Goal: Information Seeking & Learning: Learn about a topic

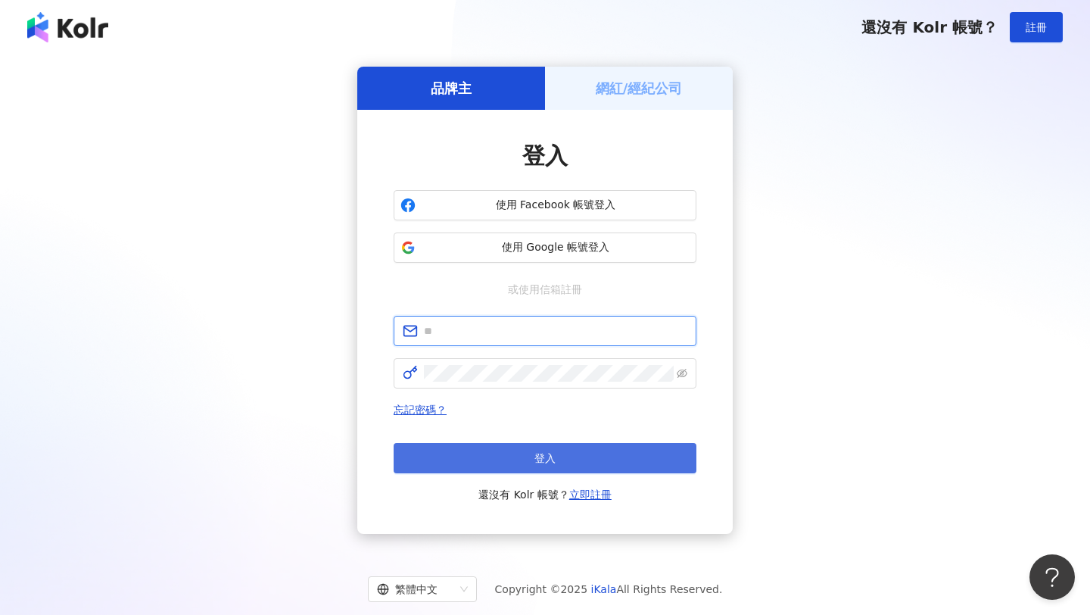
type input "**********"
click at [460, 459] on button "登入" at bounding box center [545, 458] width 303 height 30
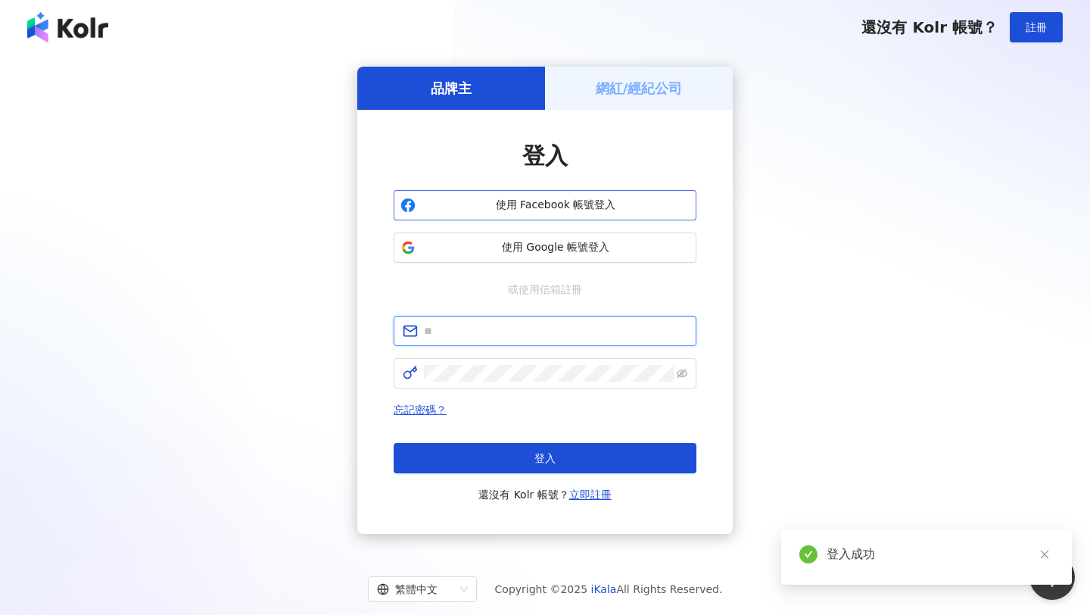
type input "**********"
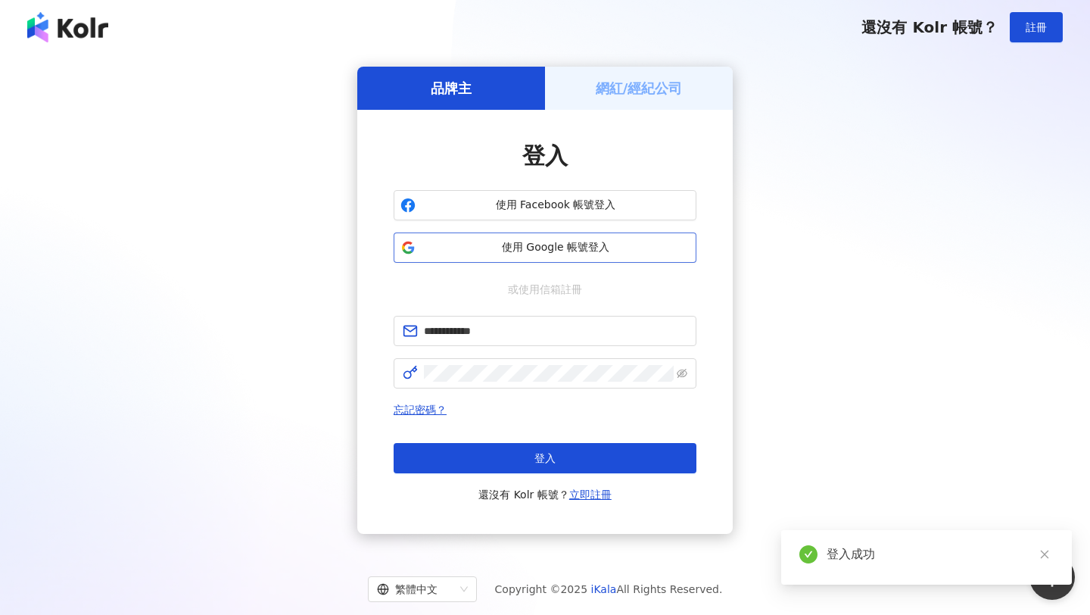
click at [543, 246] on span "使用 Google 帳號登入" at bounding box center [556, 247] width 268 height 15
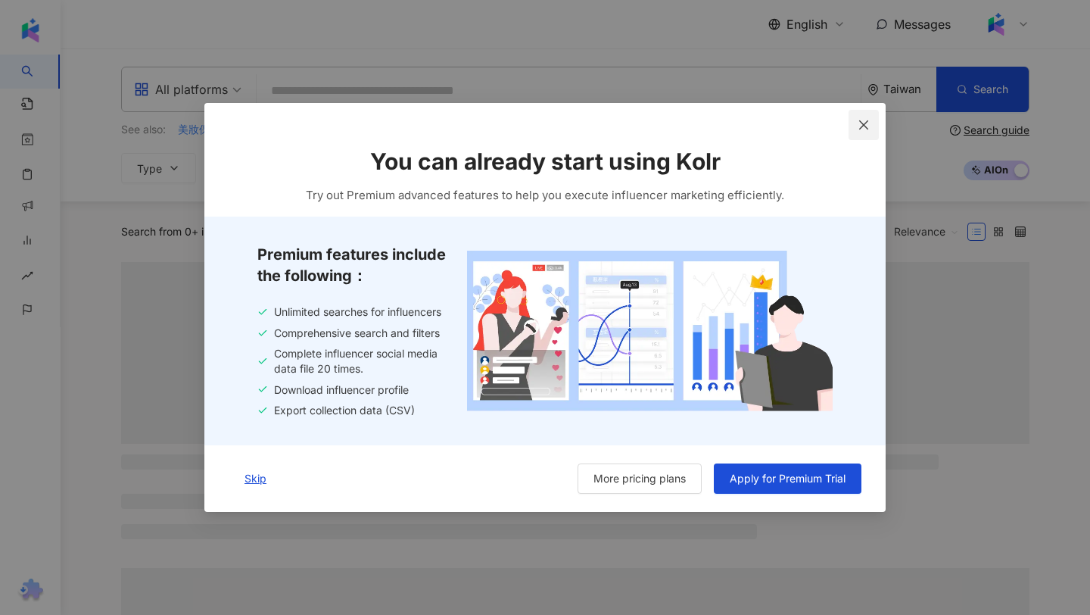
click at [860, 121] on icon "close" at bounding box center [863, 124] width 9 height 9
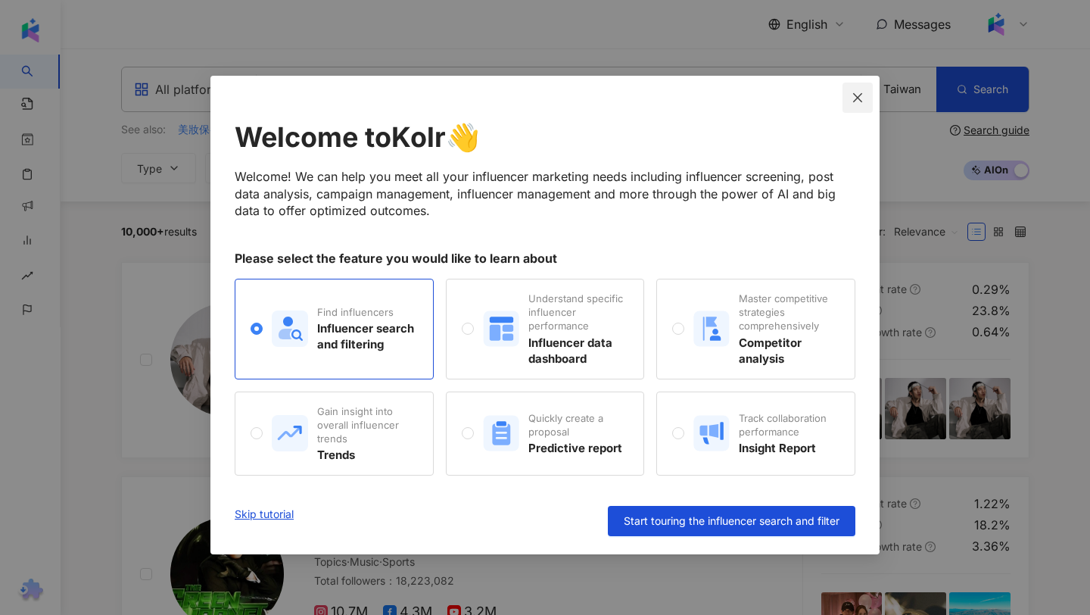
click at [857, 94] on icon "close" at bounding box center [857, 98] width 12 height 12
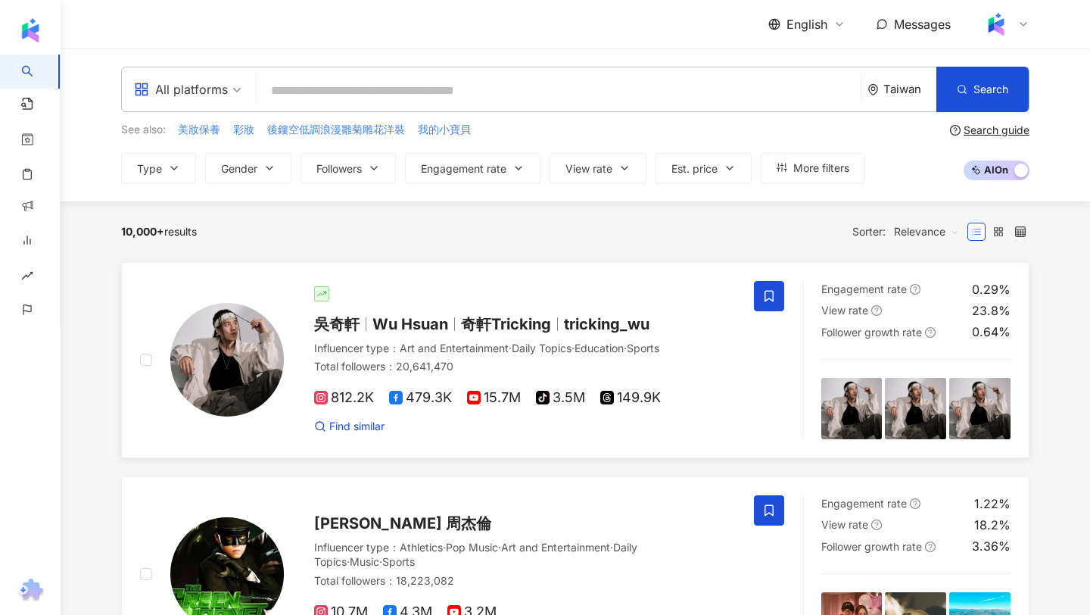
click at [389, 320] on span "Wu Hsuan" at bounding box center [410, 324] width 76 height 18
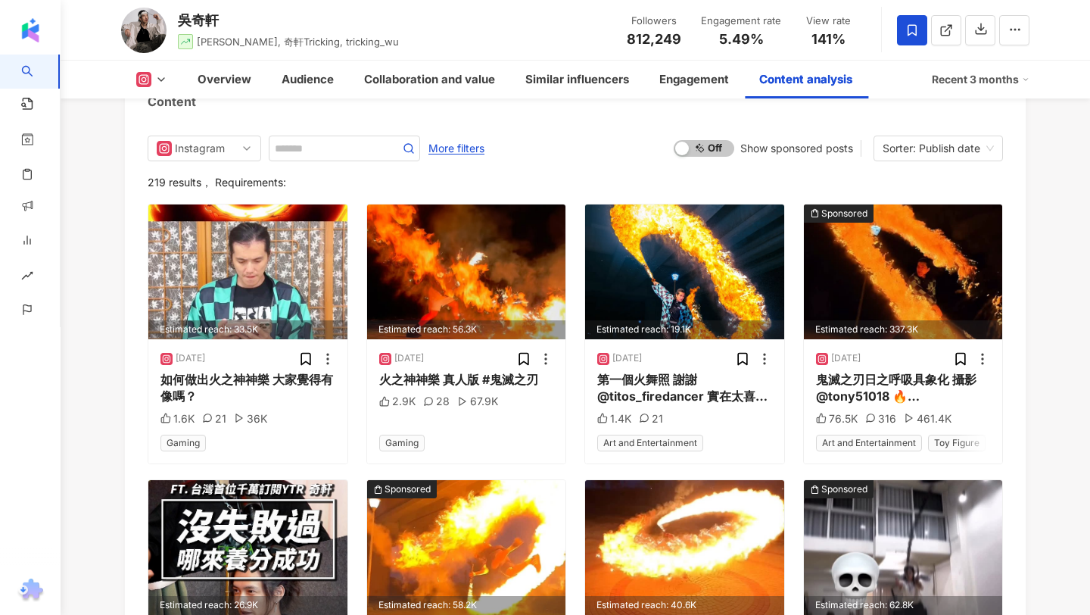
scroll to position [4852, 0]
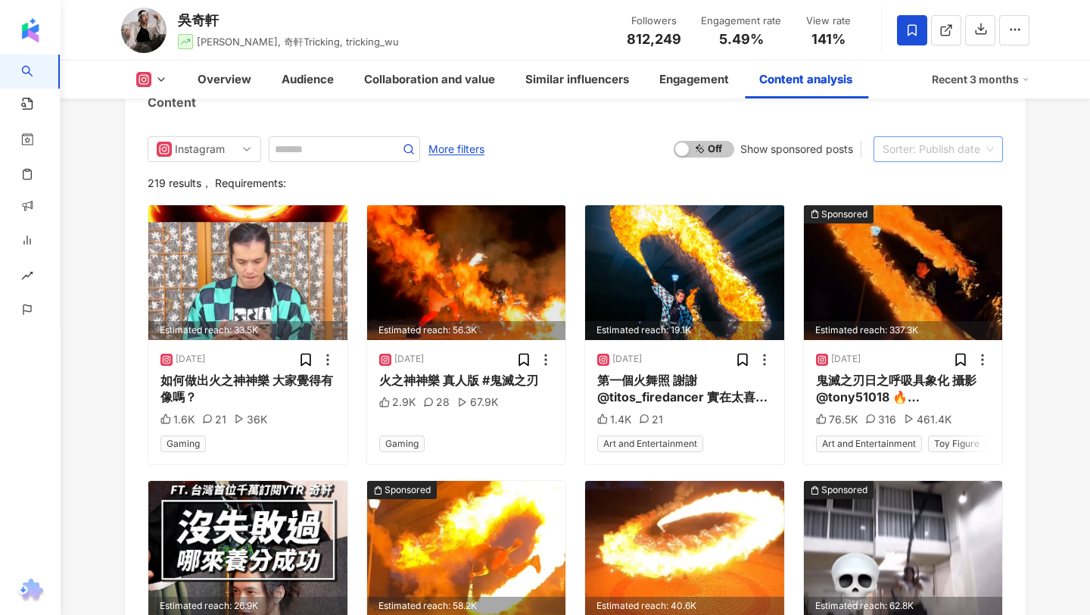
click at [917, 137] on div "Sorter: Publish date" at bounding box center [931, 149] width 98 height 24
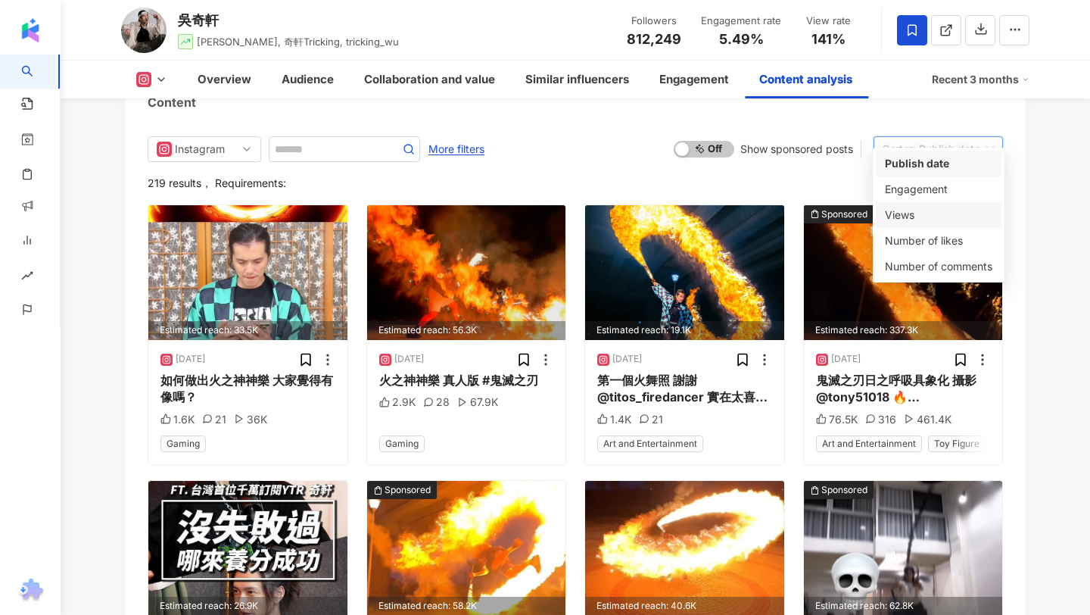
click at [815, 177] on div "219 results ， Requirements:" at bounding box center [575, 183] width 855 height 12
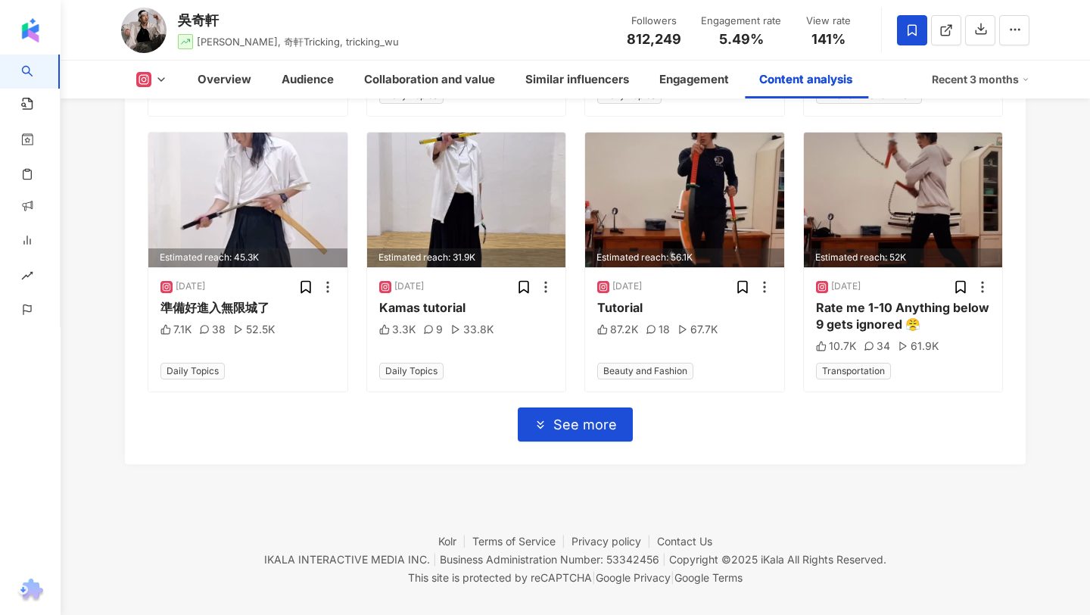
scroll to position [5475, 0]
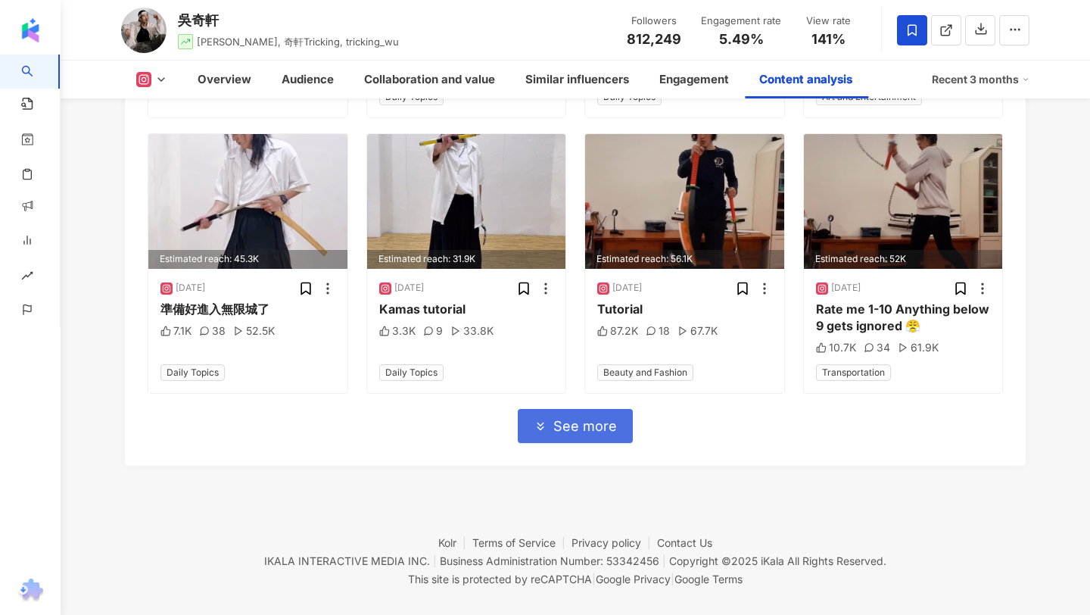
click at [590, 409] on button "See more" at bounding box center [575, 426] width 115 height 34
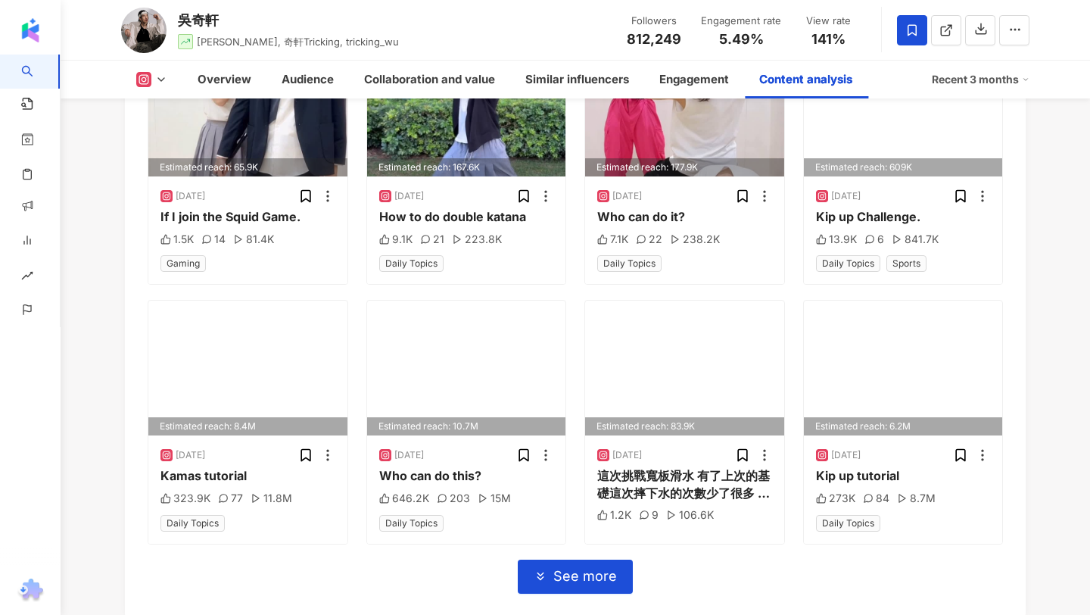
scroll to position [6270, 0]
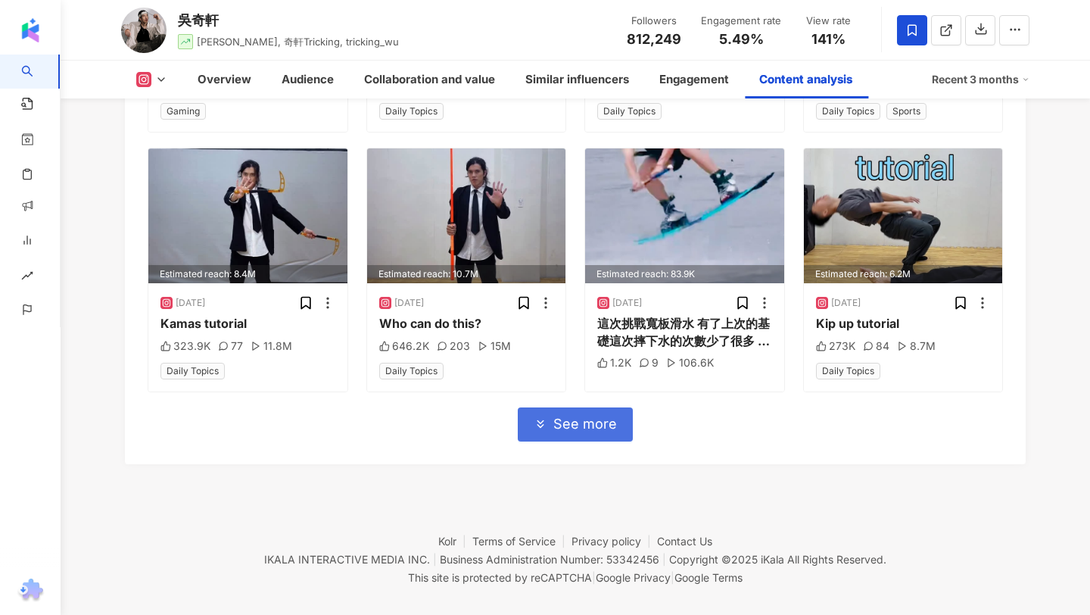
click at [582, 415] on button "See more" at bounding box center [575, 424] width 115 height 34
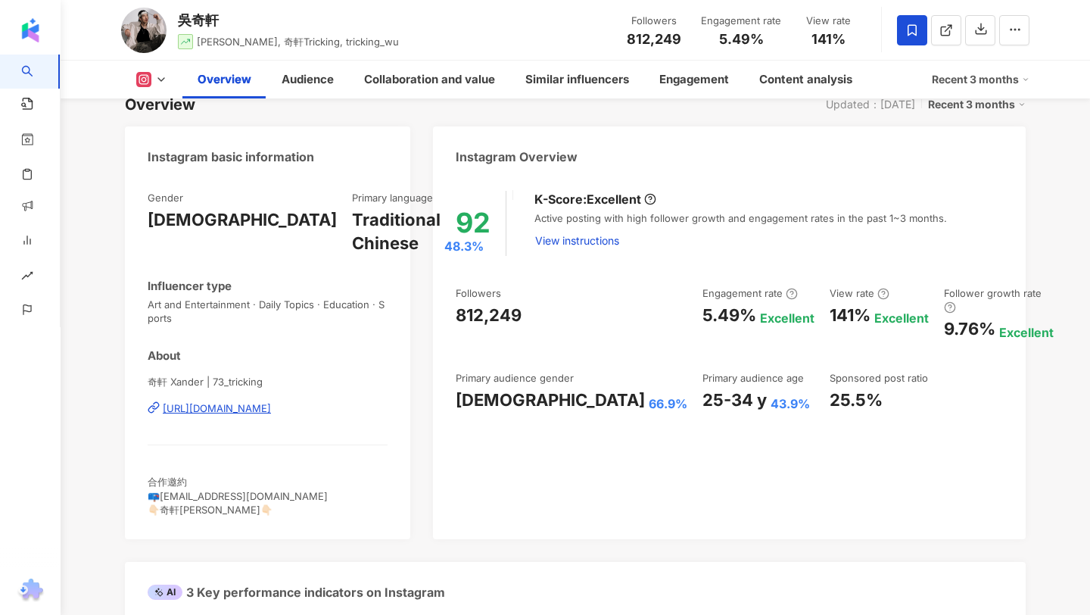
scroll to position [109, 0]
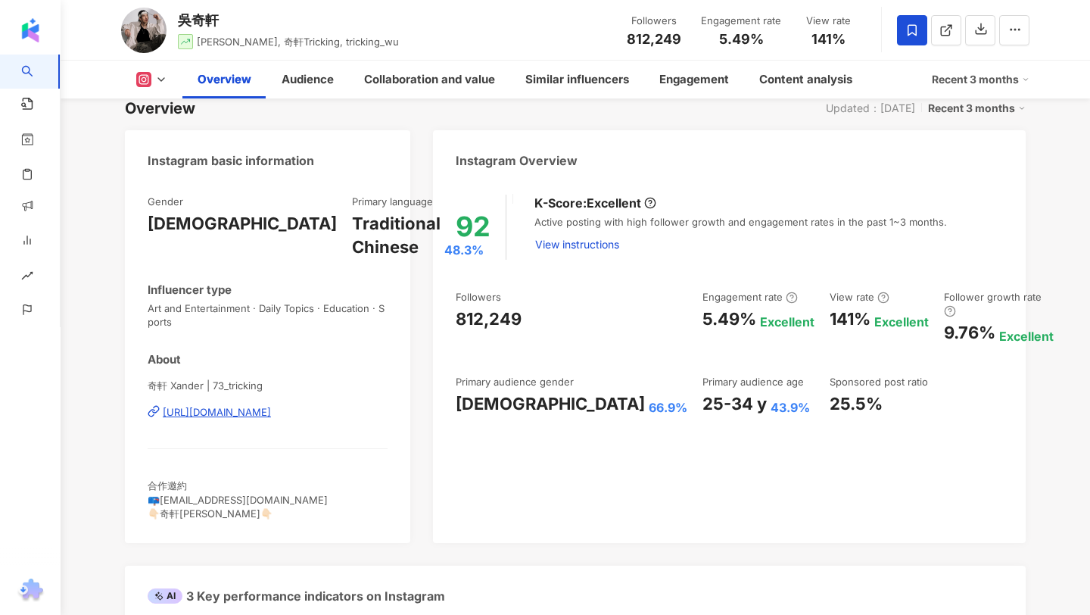
click at [241, 112] on div "Overview Updated：[DATE] Recent 3 months" at bounding box center [575, 108] width 901 height 21
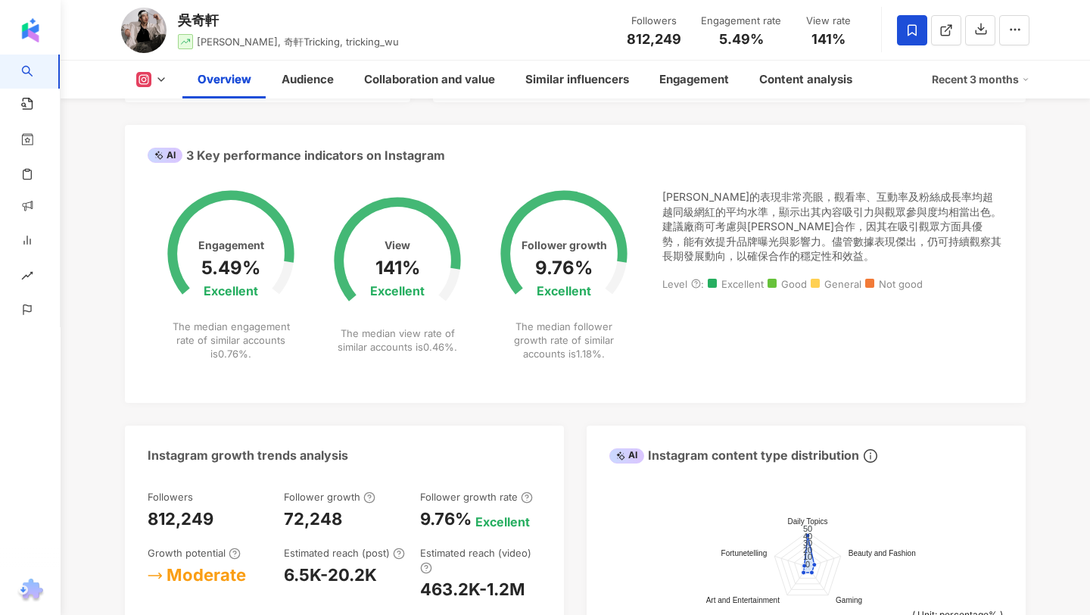
scroll to position [534, 0]
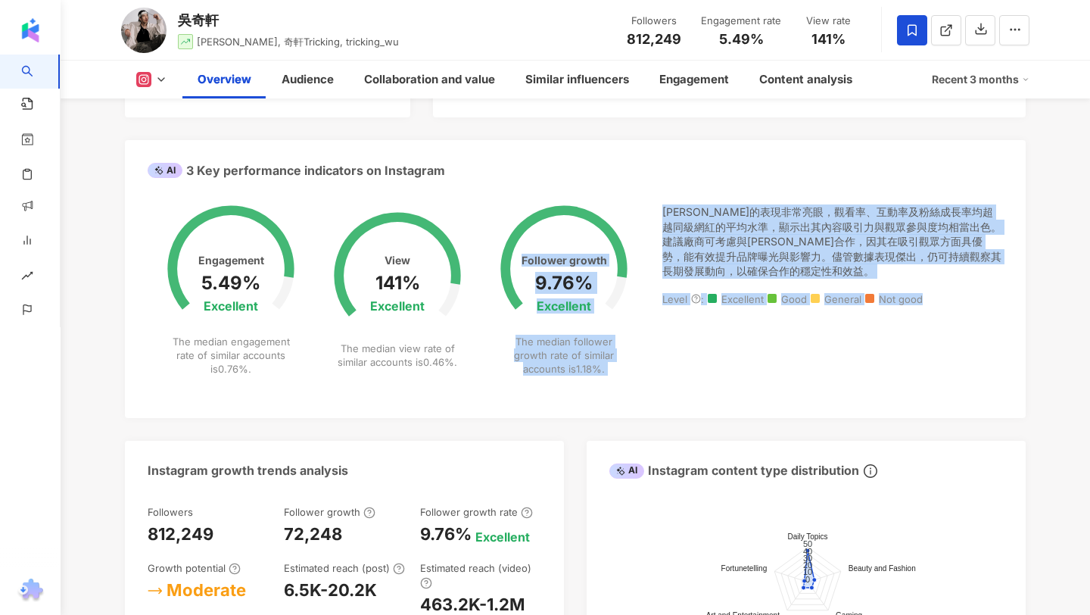
drag, startPoint x: 938, startPoint y: 304, endPoint x: 652, endPoint y: 206, distance: 302.5
click at [652, 206] on div "Engagement 5.49% Excellent The median engagement rate of similar accounts is 0.…" at bounding box center [575, 299] width 855 height 191
click at [721, 388] on div "[PERSON_NAME]的表現非常亮眼，觀看率、互動率及粉絲成長率均超越同級網紅的平均水準，顯示出其內容吸引力與觀眾參與度均相當出色。建議廠商可考慮與[PE…" at bounding box center [832, 299] width 341 height 191
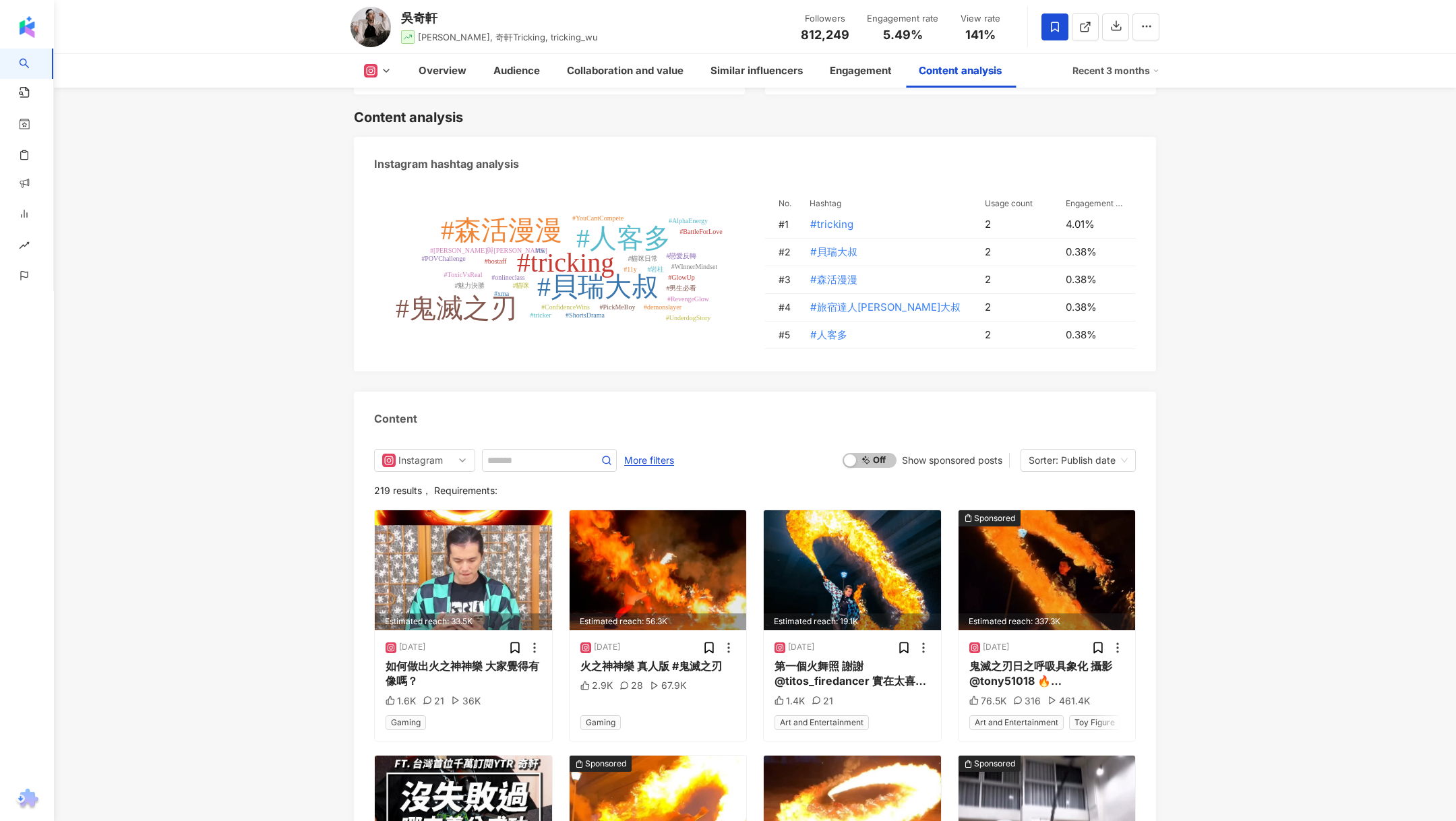
scroll to position [3977, 0]
